Goal: Information Seeking & Learning: Learn about a topic

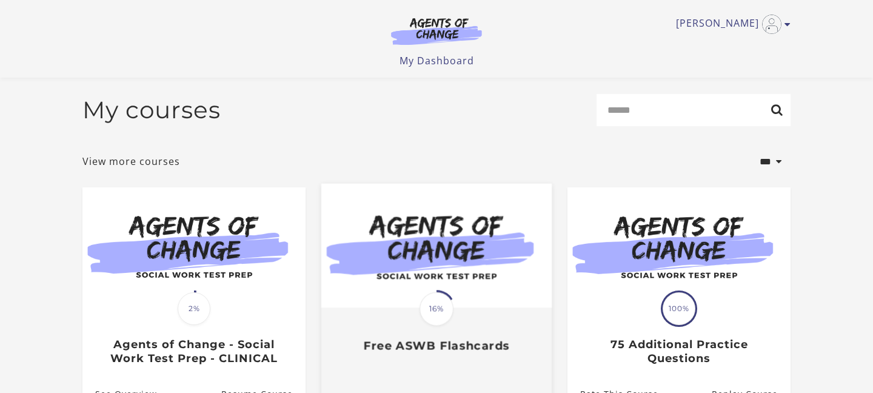
scroll to position [47, 0]
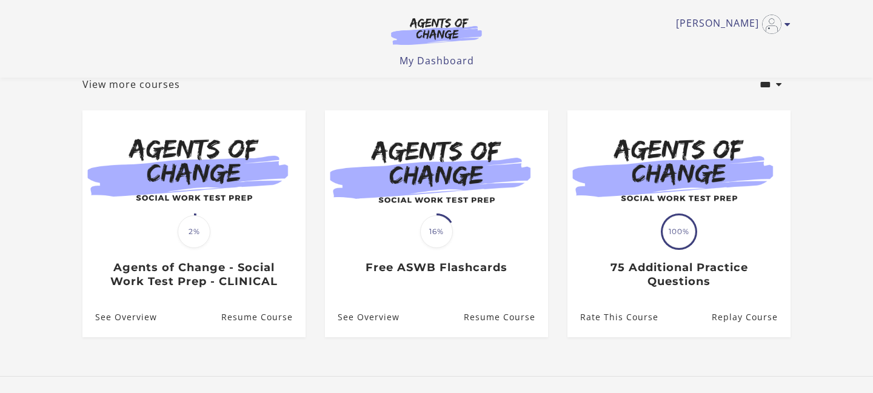
scroll to position [76, 0]
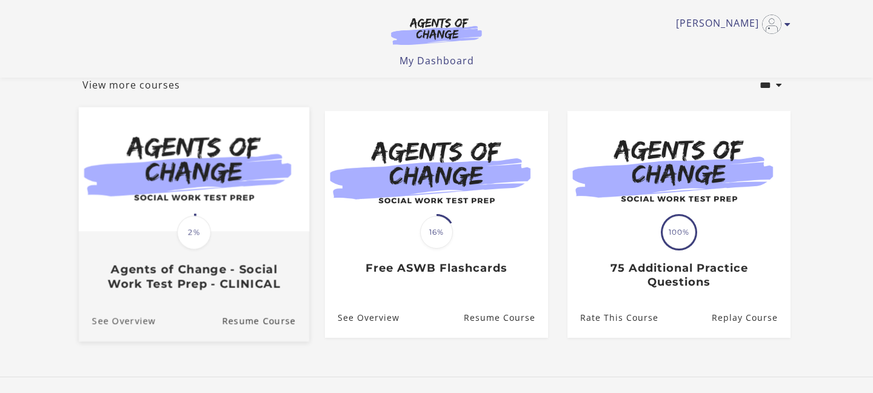
click at [129, 327] on link "See Overview" at bounding box center [117, 321] width 77 height 41
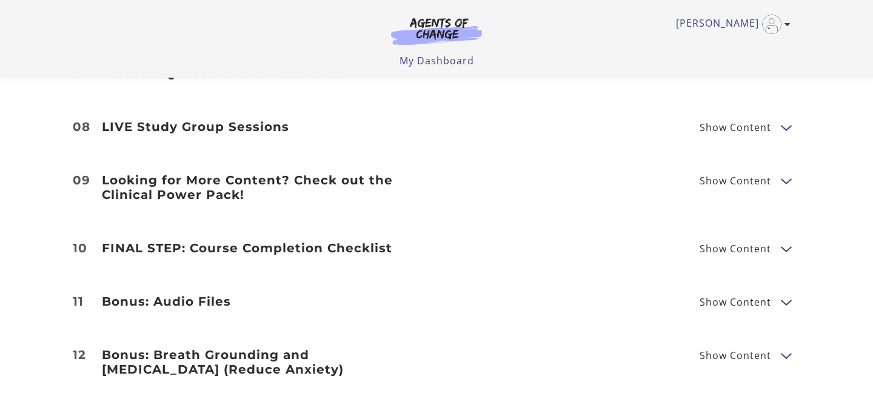
scroll to position [1834, 0]
click at [761, 296] on span "Show Content" at bounding box center [736, 301] width 72 height 10
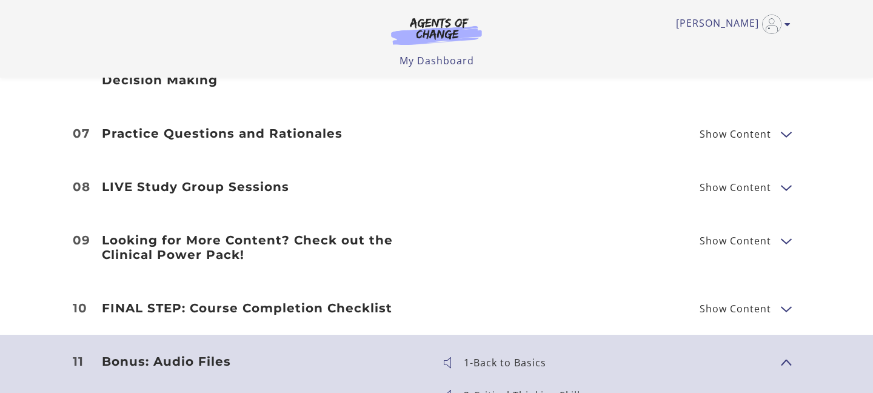
scroll to position [1774, 0]
click at [313, 300] on h3 "FINAL STEP: Course Completion Checklist" at bounding box center [262, 307] width 320 height 15
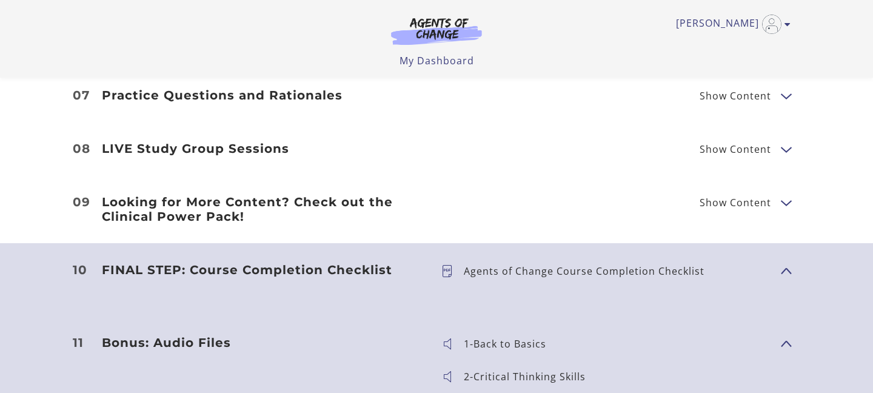
scroll to position [1808, 0]
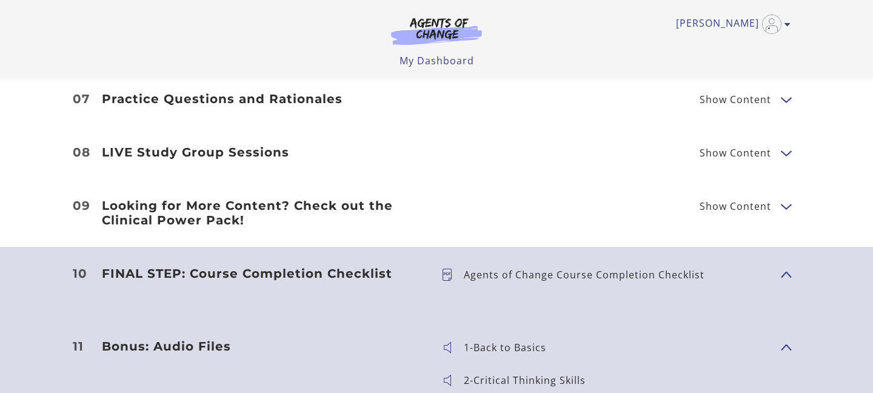
click at [261, 201] on h3 "Looking for More Content? Check out the Clinical Power Pack!" at bounding box center [262, 212] width 320 height 29
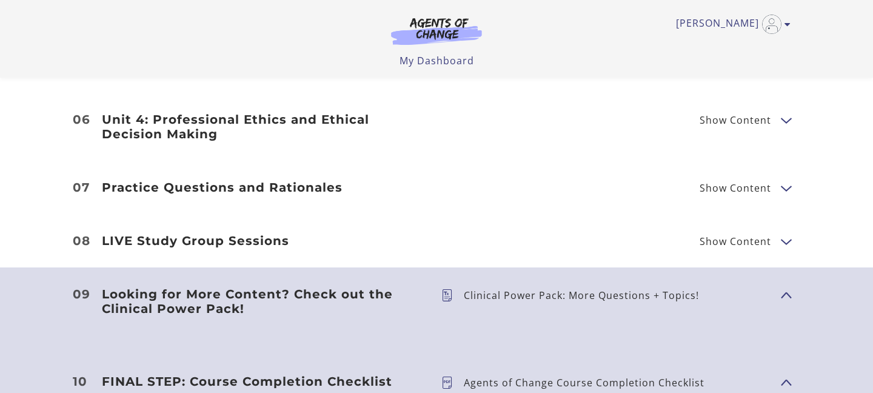
scroll to position [1719, 0]
click at [497, 291] on p "Clinical Power Pack: More Questions + Topics!" at bounding box center [586, 296] width 245 height 10
click at [270, 181] on h3 "Practice Questions and Rationales" at bounding box center [262, 188] width 320 height 15
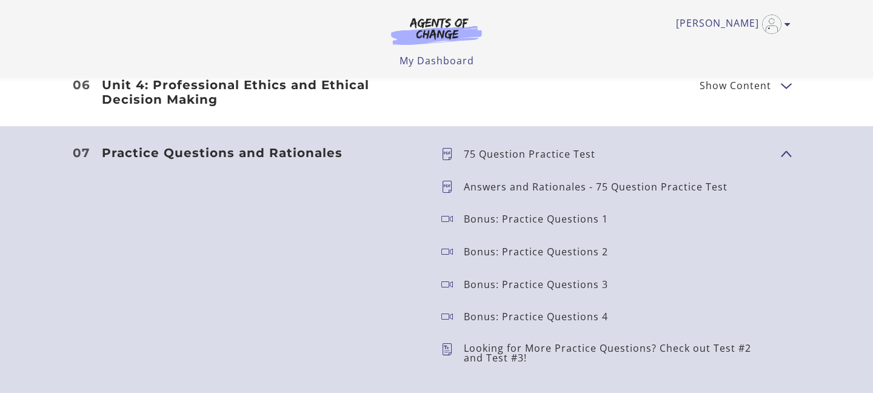
scroll to position [1755, 0]
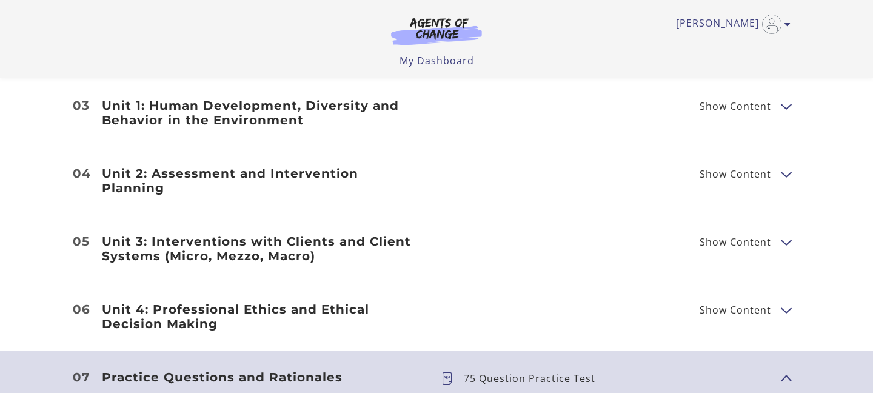
click at [329, 302] on h3 "Unit 4: Professional Ethics and Ethical Decision Making" at bounding box center [262, 316] width 320 height 29
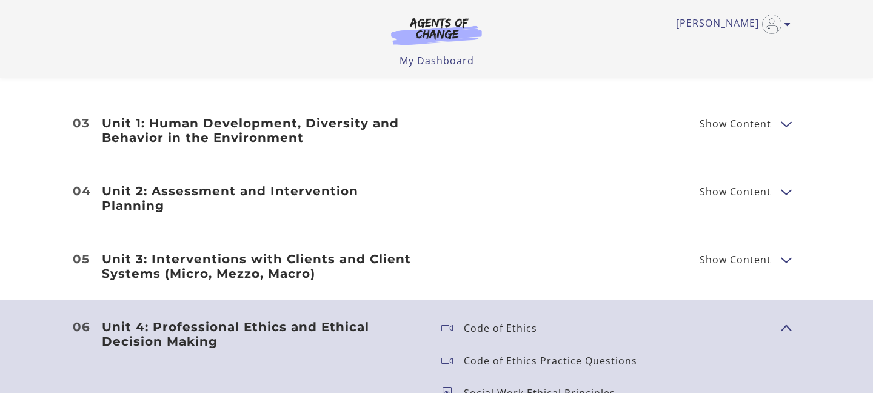
scroll to position [1546, 0]
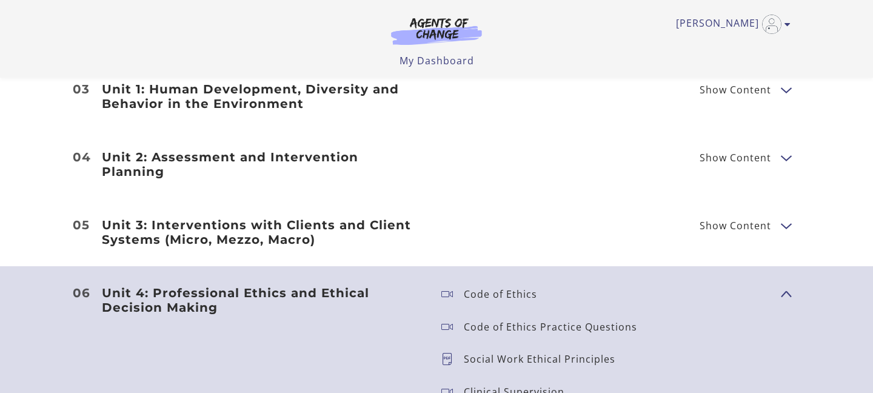
click at [302, 230] on h3 "Unit 3: Interventions with Clients and Client Systems (Micro, Mezzo, Macro)" at bounding box center [262, 232] width 320 height 29
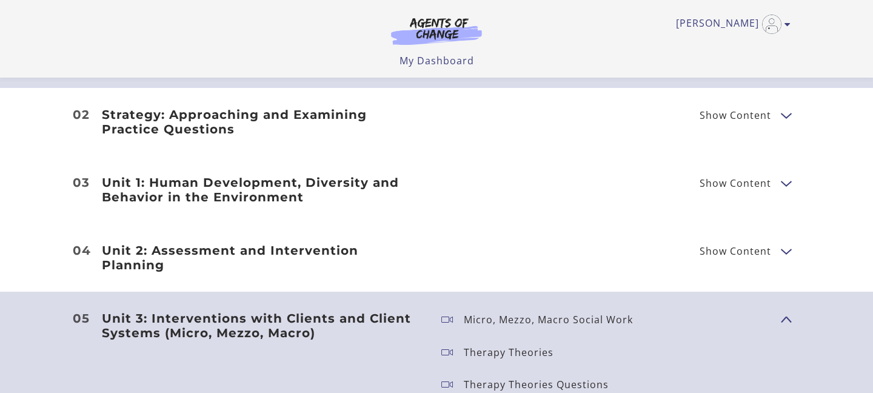
scroll to position [1446, 0]
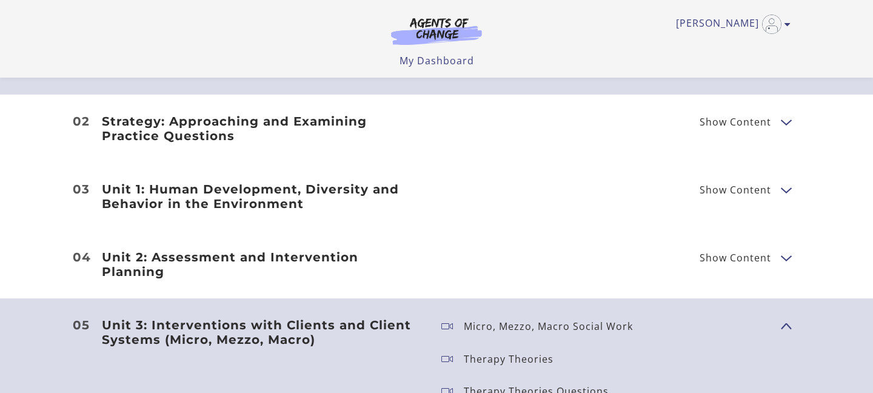
click at [344, 264] on h3 "Unit 2: Assessment and Intervention Planning" at bounding box center [262, 264] width 320 height 29
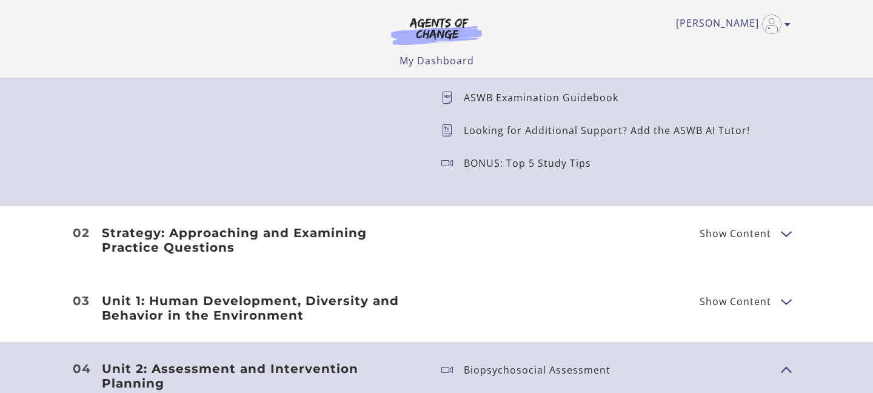
scroll to position [1326, 0]
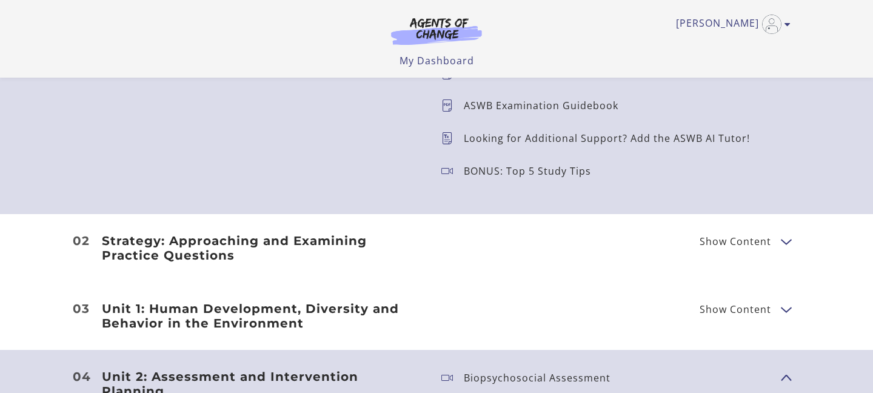
click at [358, 301] on h3 "Unit 1: Human Development, Diversity and Behavior in the Environment" at bounding box center [262, 315] width 320 height 29
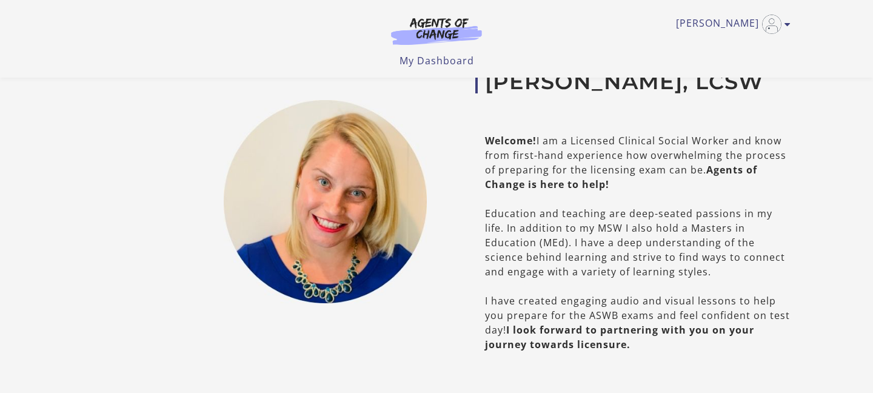
scroll to position [0, 0]
